Goal: Check status: Check status

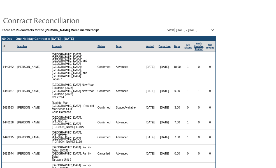
click at [178, 29] on select "[DATE] - [DATE] [DATE] - [DATE] [DATE] - [DATE] [DATE] - [DATE] [DATE] - [DATE]…" at bounding box center [194, 30] width 41 height 4
select select "107788"
click at [174, 28] on select "[DATE] - [DATE] [DATE] - [DATE] [DATE] - [DATE] [DATE] - [DATE] [DATE] - [DATE]…" at bounding box center [194, 30] width 41 height 4
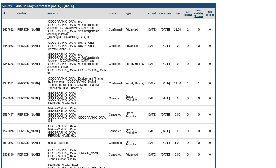
scroll to position [28, 0]
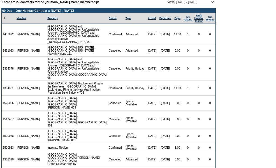
click at [190, 3] on select "[DATE] - [DATE] [DATE] - [DATE] [DATE] - [DATE] [DATE] - [DATE] [DATE] - [DATE]…" at bounding box center [194, 2] width 41 height 4
select select "122916"
click at [174, 0] on select "[DATE] - [DATE] [DATE] - [DATE] [DATE] - [DATE] [DATE] - [DATE] [DATE] - [DATE]…" at bounding box center [194, 2] width 41 height 4
